Goal: Task Accomplishment & Management: Use online tool/utility

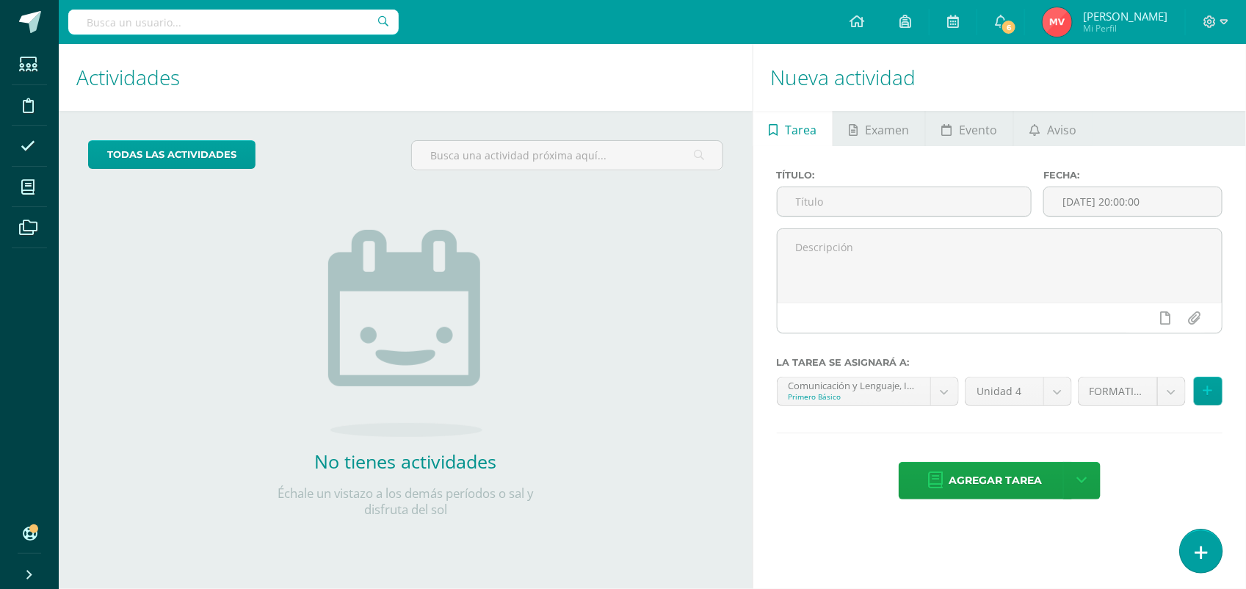
click at [1197, 541] on link at bounding box center [1201, 550] width 42 height 43
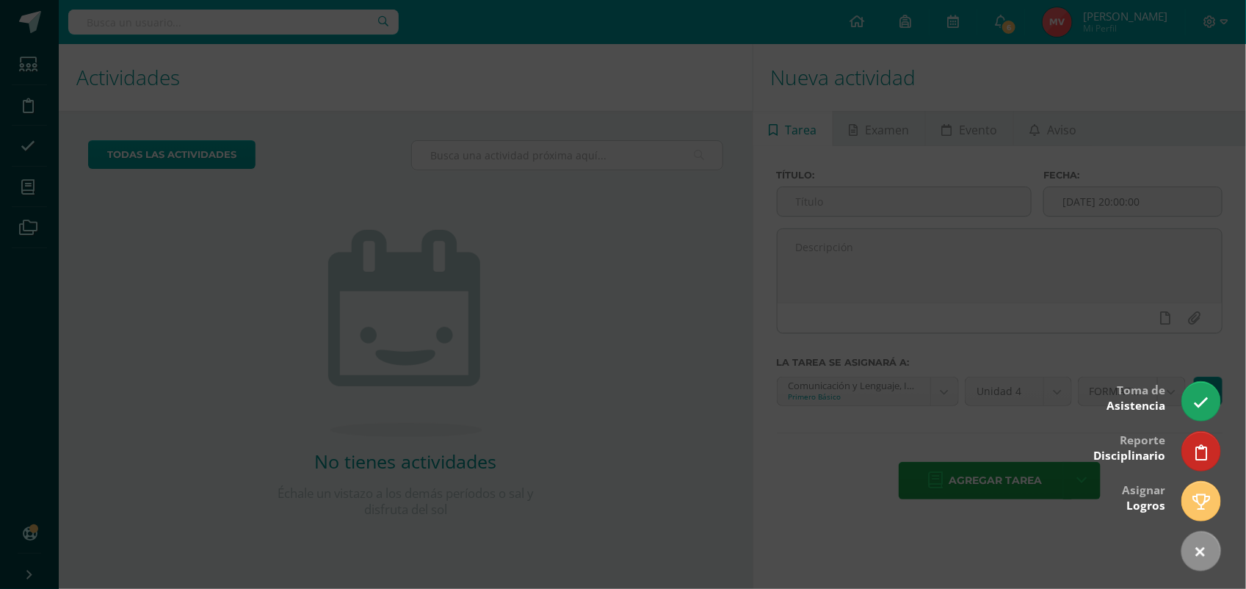
click at [1223, 393] on div at bounding box center [623, 294] width 1246 height 589
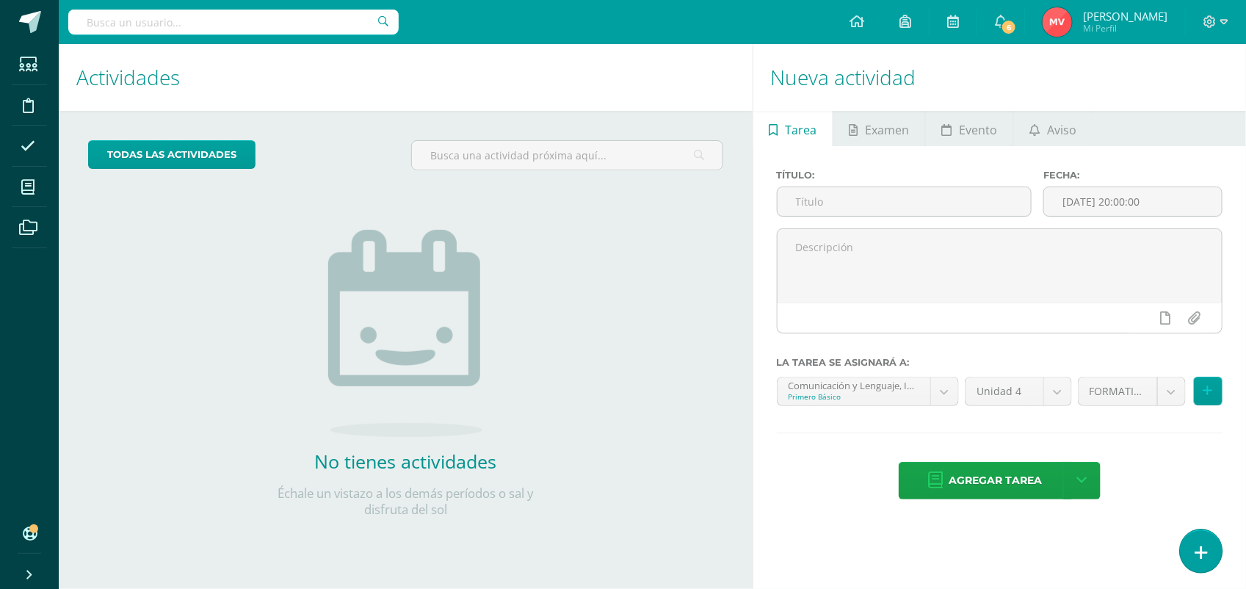
click at [1194, 536] on link at bounding box center [1201, 550] width 42 height 43
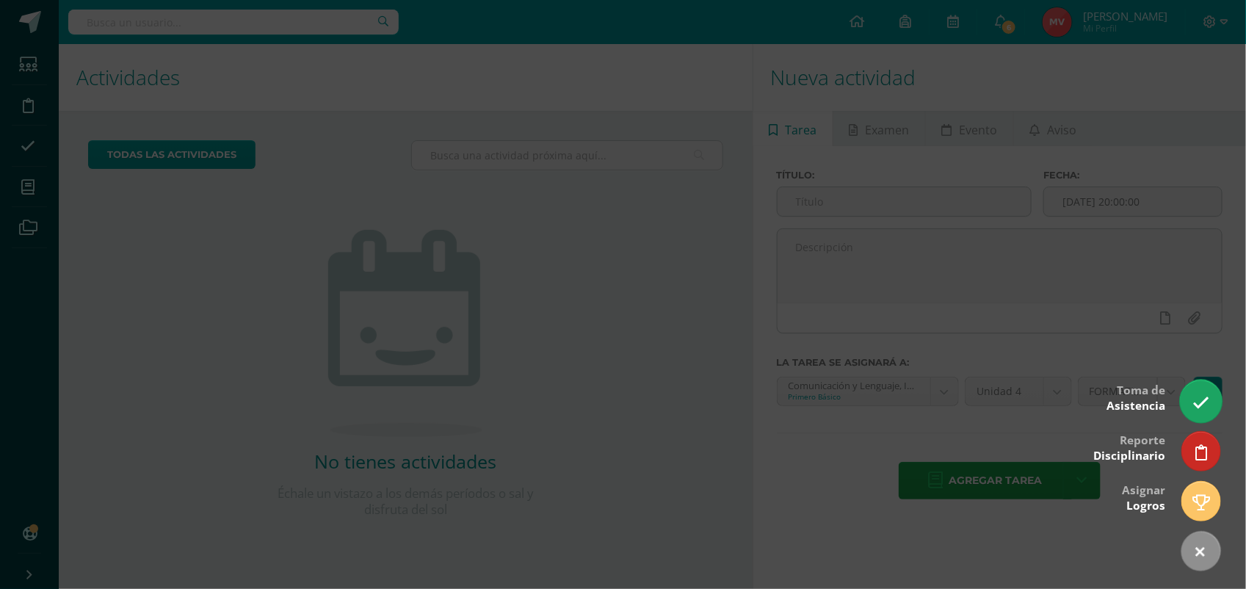
click at [1202, 404] on icon at bounding box center [1200, 402] width 17 height 17
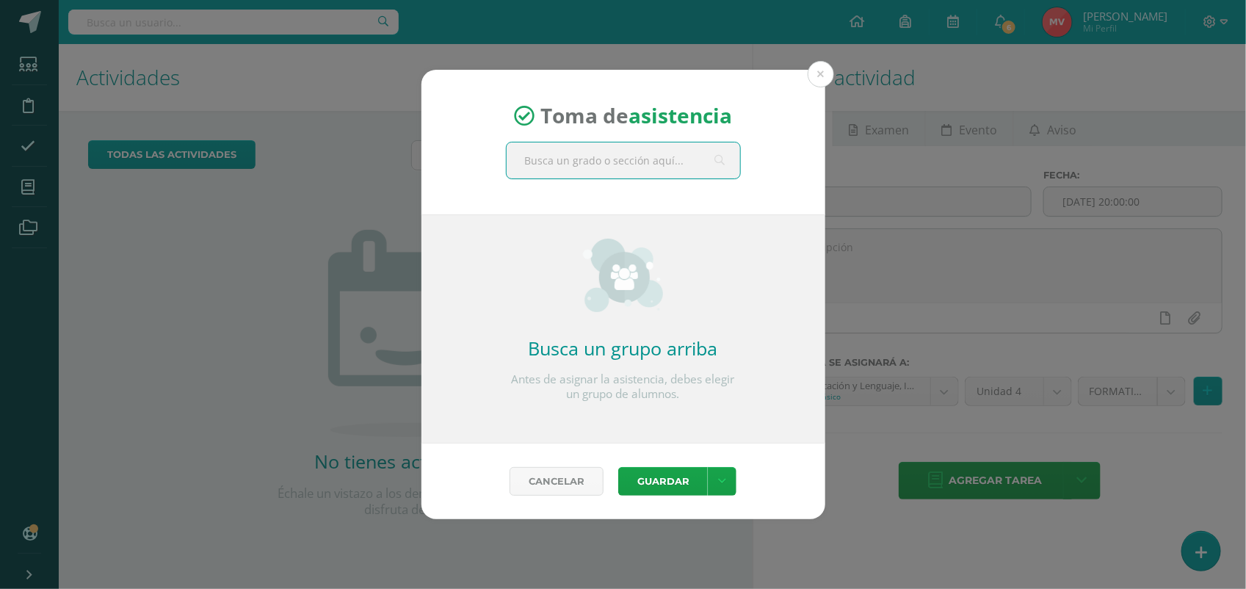
click at [564, 162] on input "text" at bounding box center [623, 160] width 233 height 36
type input "comun icación y lenguaje primero"
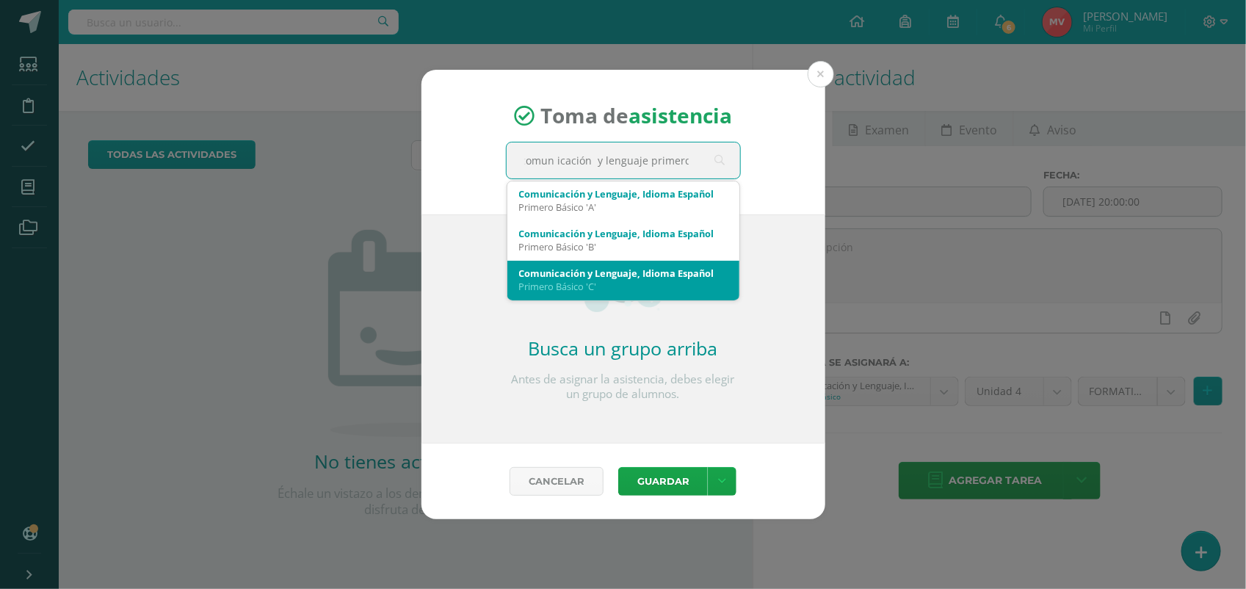
click at [591, 270] on div "Comunicación y Lenguaje, Idioma Español" at bounding box center [623, 272] width 208 height 13
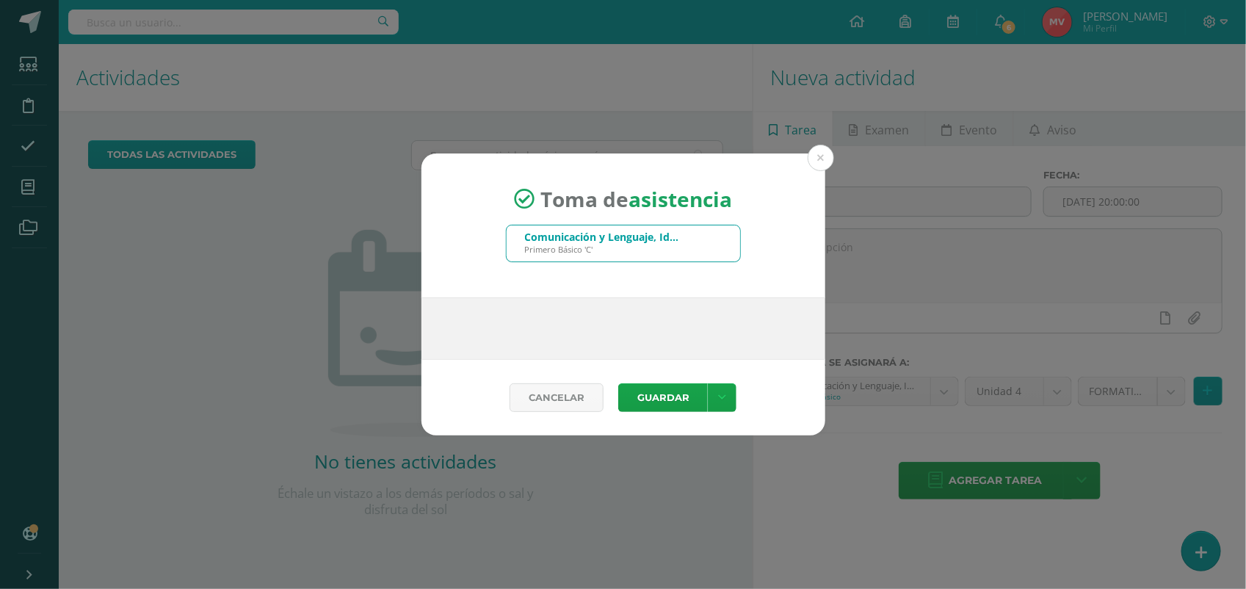
scroll to position [0, 0]
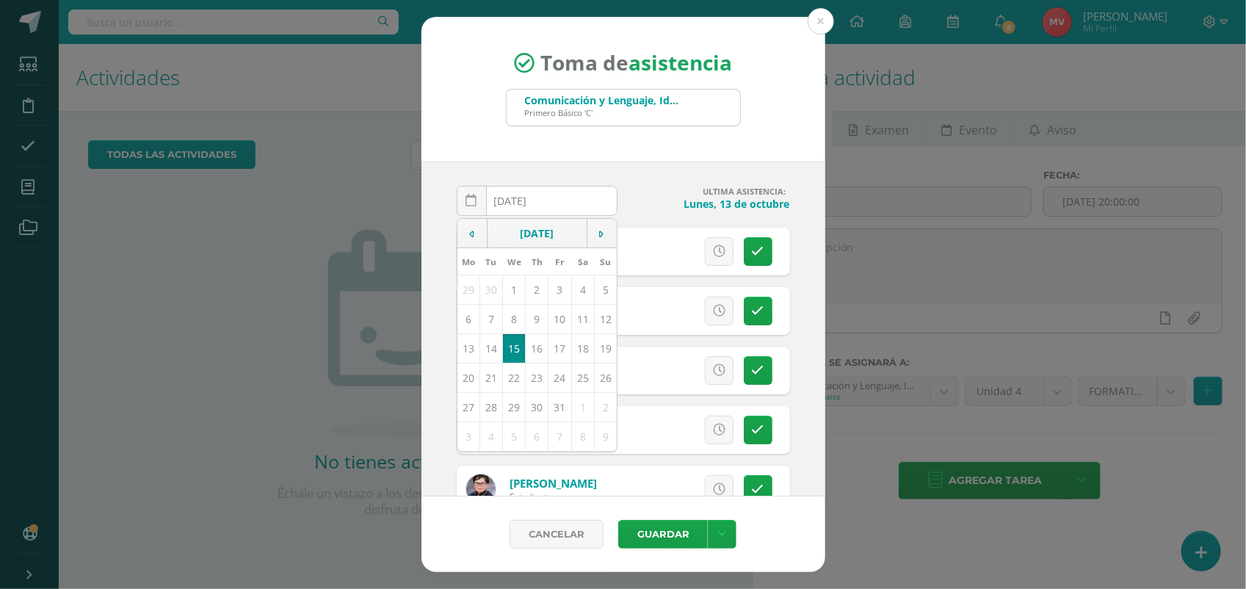
click at [760, 137] on div "Toma de asistencia Comunicación y Lenguaje, Idioma Español Primero Básico 'C' c…" at bounding box center [623, 89] width 404 height 145
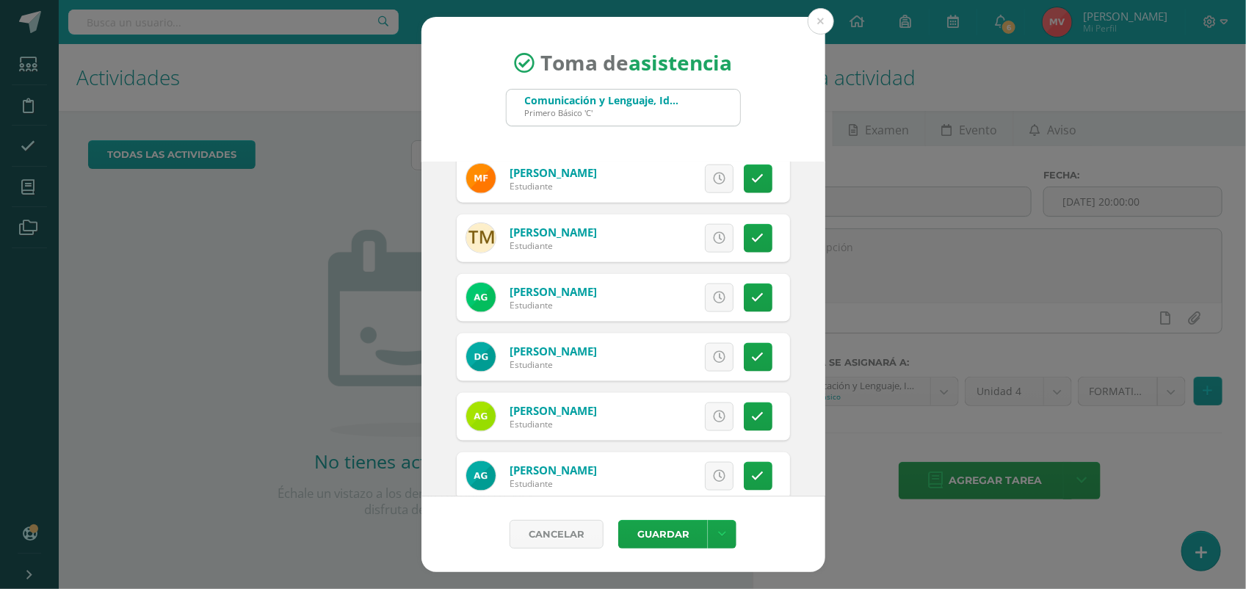
scroll to position [826, 0]
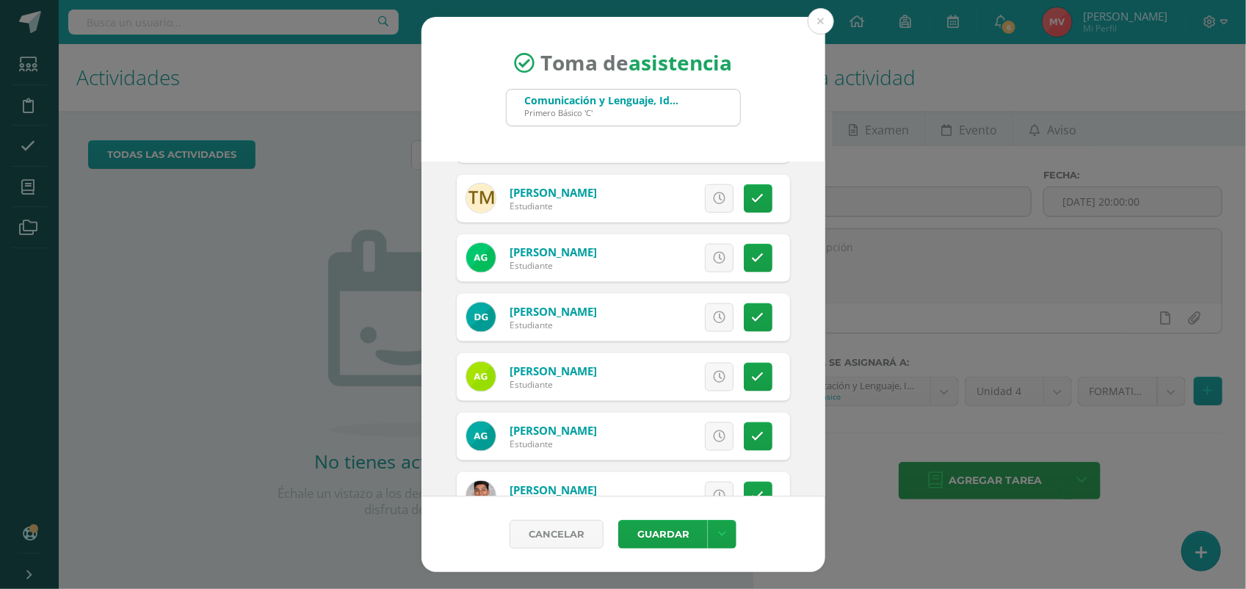
drag, startPoint x: 755, startPoint y: 378, endPoint x: 718, endPoint y: 380, distance: 36.8
click at [750, 378] on link at bounding box center [758, 377] width 29 height 29
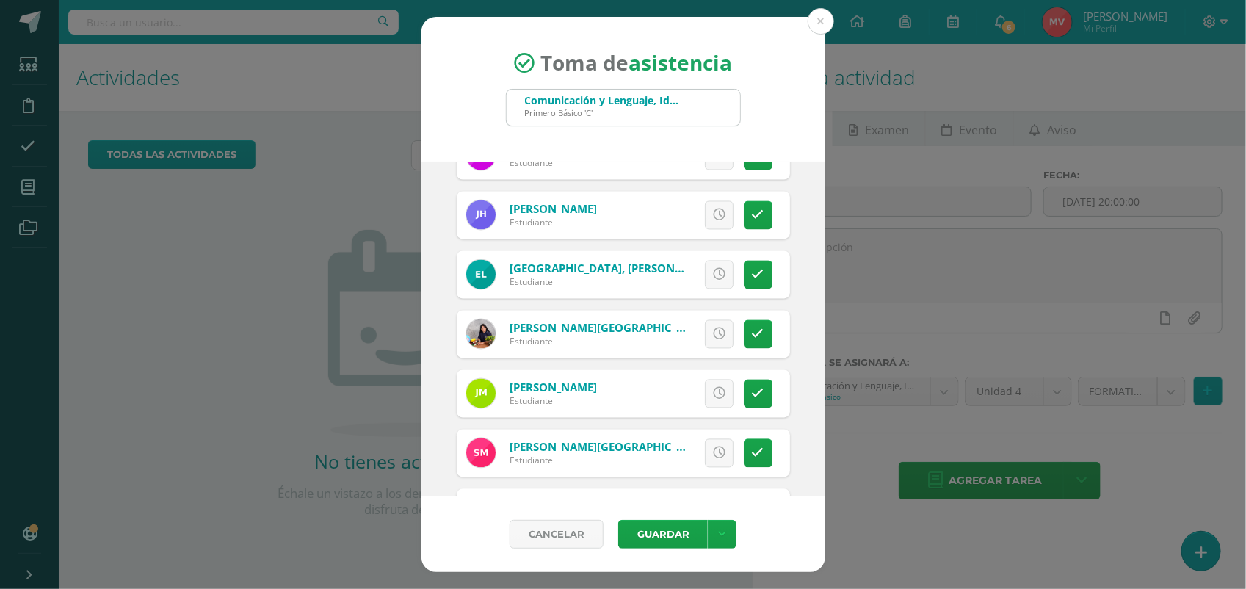
scroll to position [1376, 0]
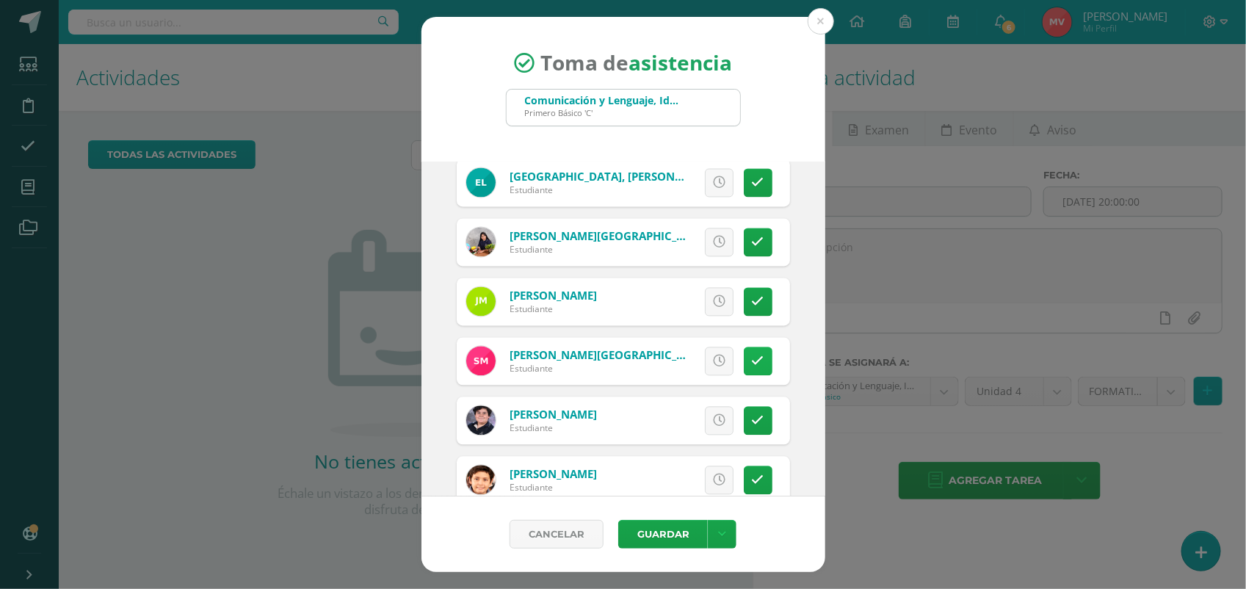
click at [744, 360] on link at bounding box center [758, 361] width 29 height 29
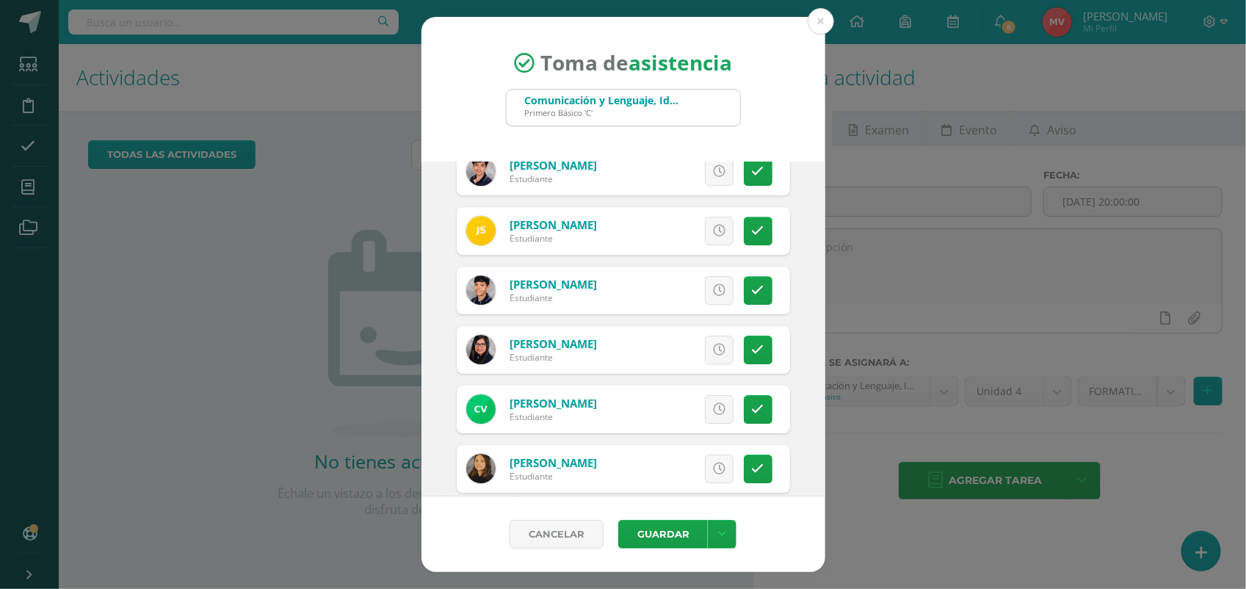
scroll to position [2063, 0]
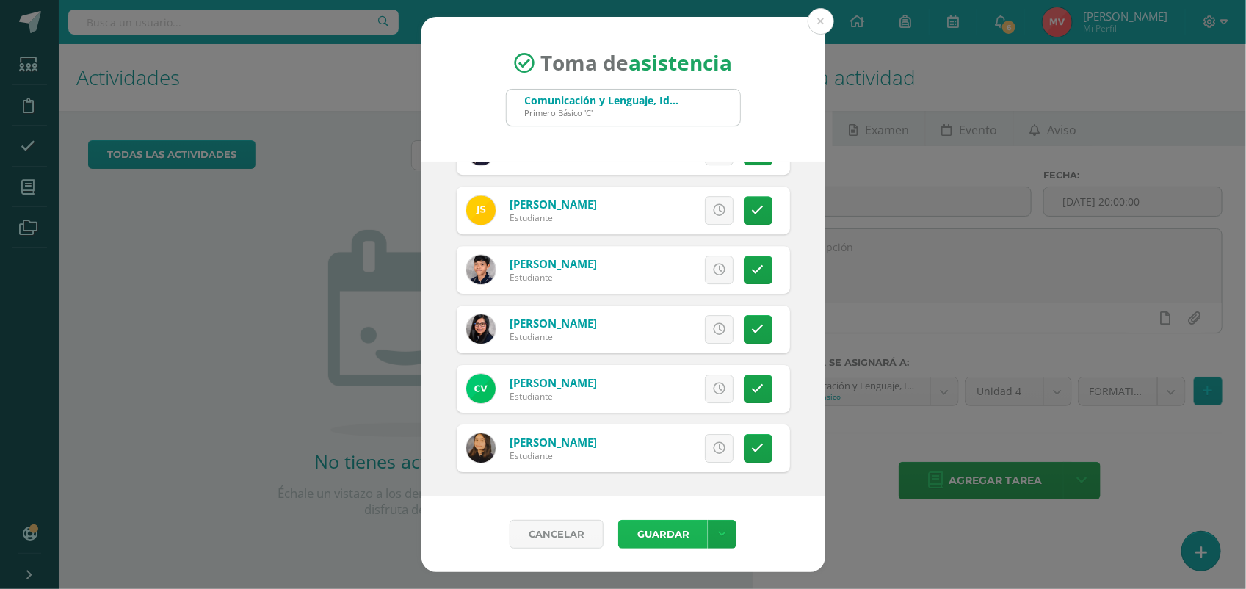
click at [664, 529] on button "Guardar" at bounding box center [663, 534] width 90 height 29
